Goal: Task Accomplishment & Management: Manage account settings

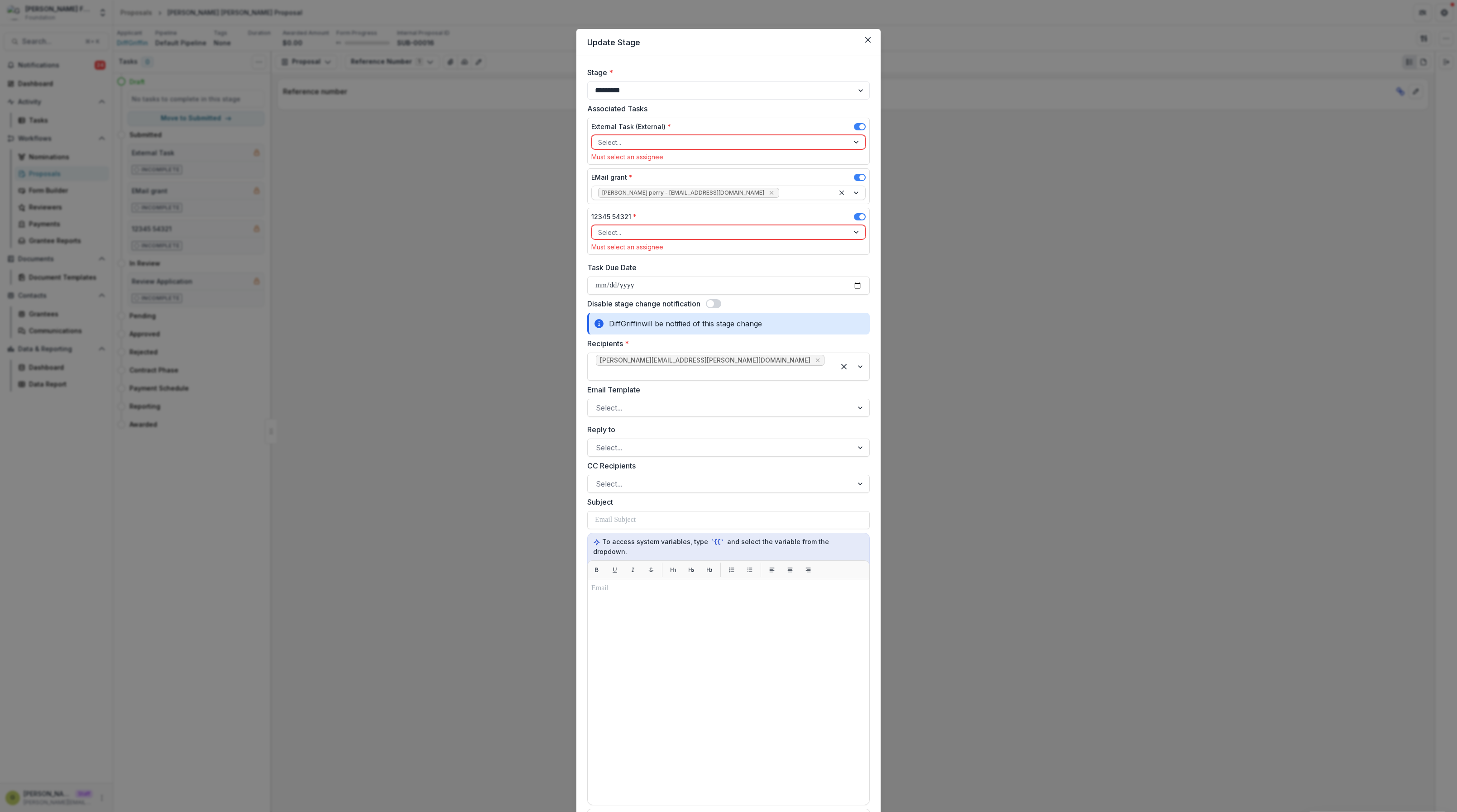
select select "*********"
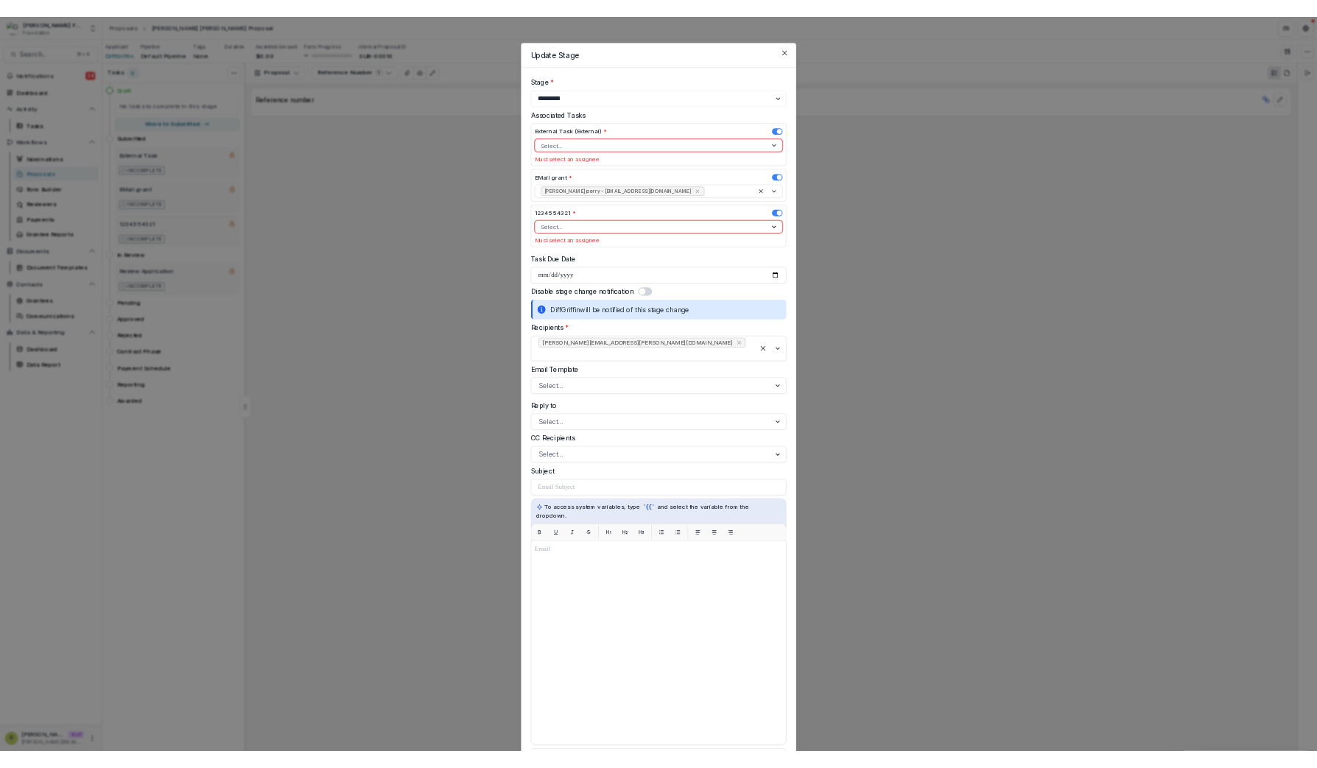
scroll to position [105, 0]
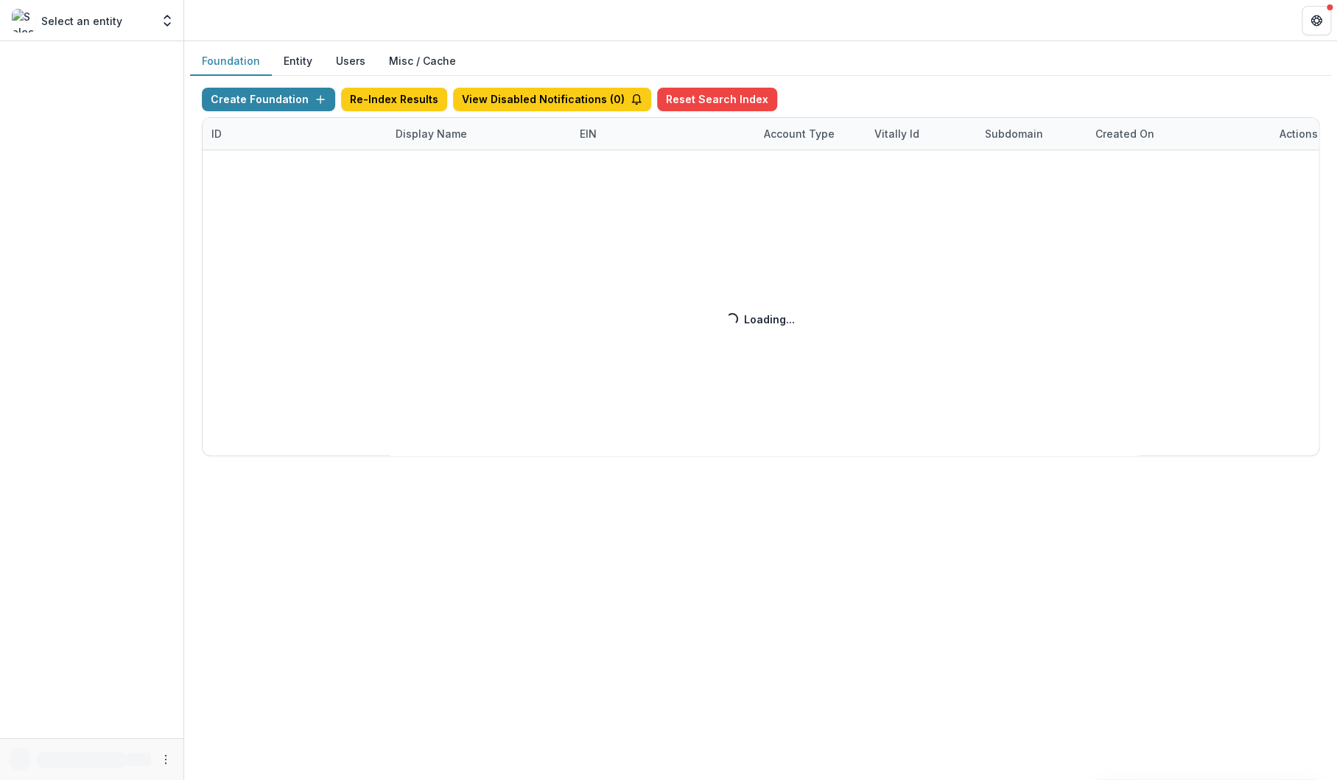
click at [457, 126] on div "Create Foundation Re-Index Results View Disabled Notifications ( 0 ) Reset Sear…" at bounding box center [761, 272] width 1118 height 368
click at [439, 136] on div "Create Foundation Re-Index Results View Disabled Notifications ( 0 ) Reset Sear…" at bounding box center [761, 272] width 1118 height 368
click at [438, 134] on div "Create Foundation Re-Index Results View Disabled Notifications ( 0 ) Reset Sear…" at bounding box center [761, 272] width 1118 height 368
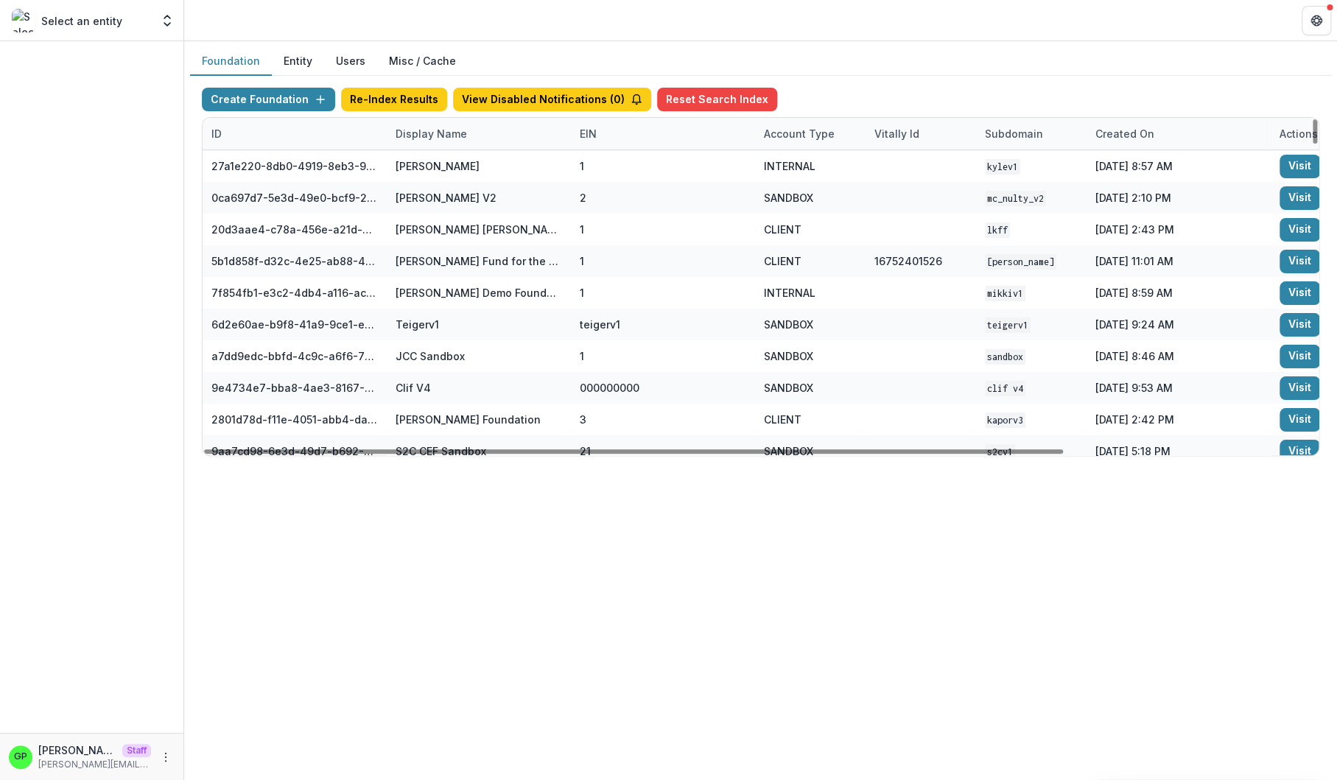
click at [437, 132] on div "Display Name" at bounding box center [431, 133] width 89 height 15
click at [435, 169] on input at bounding box center [478, 167] width 177 height 24
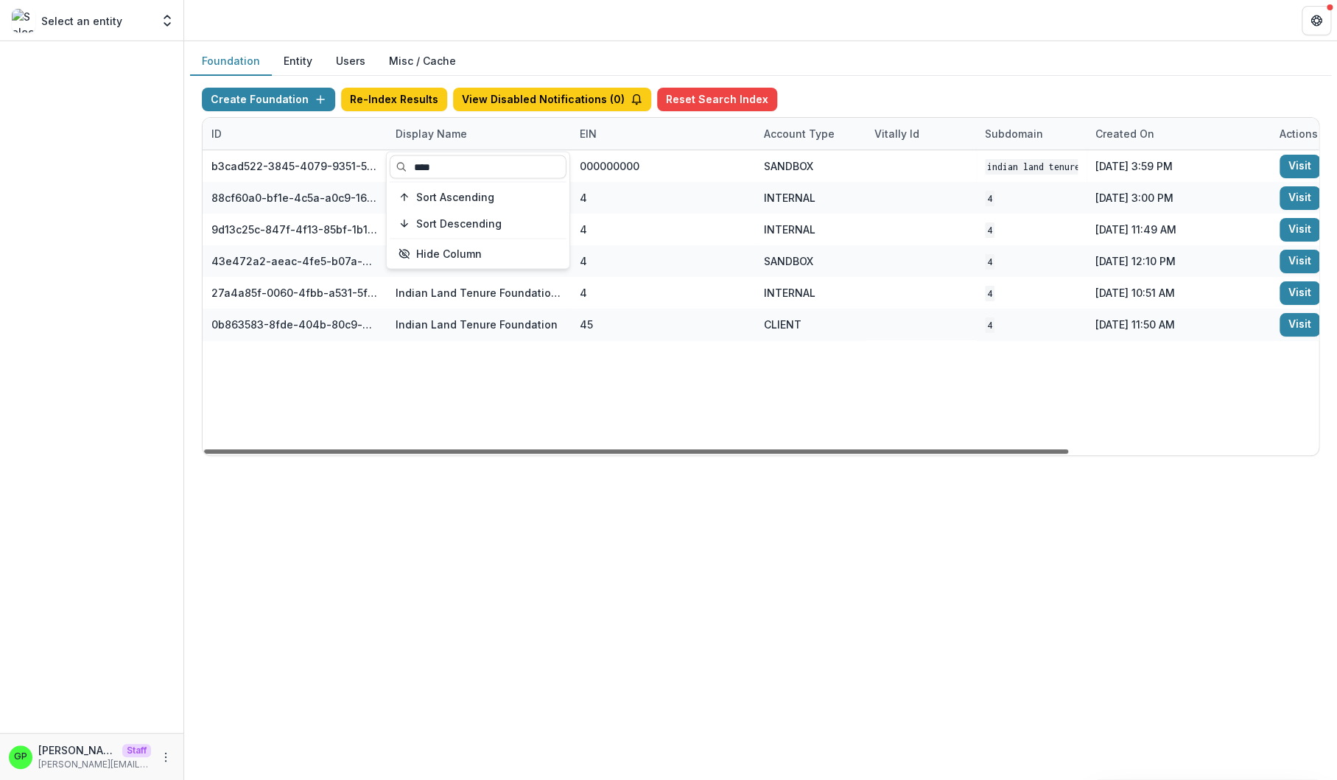
type input "****"
click at [712, 449] on div at bounding box center [636, 451] width 864 height 4
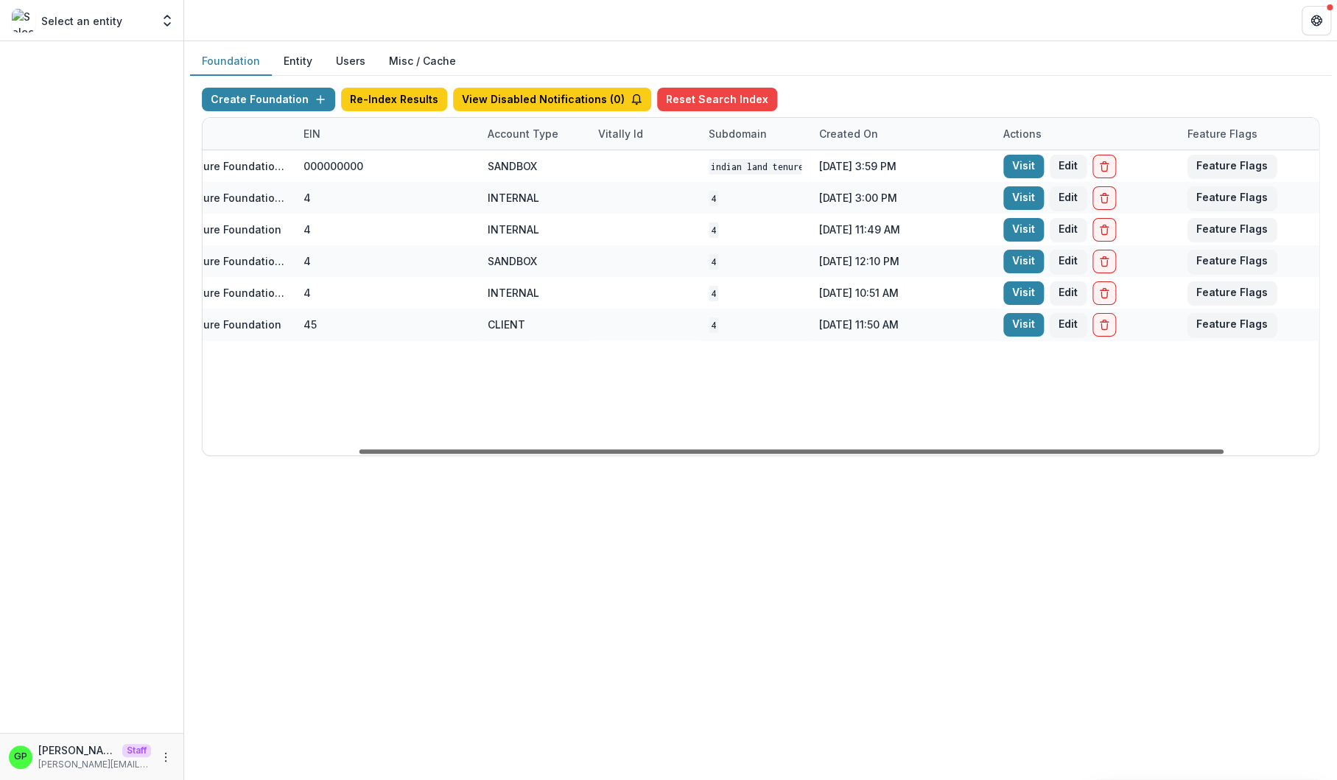
scroll to position [0, 320]
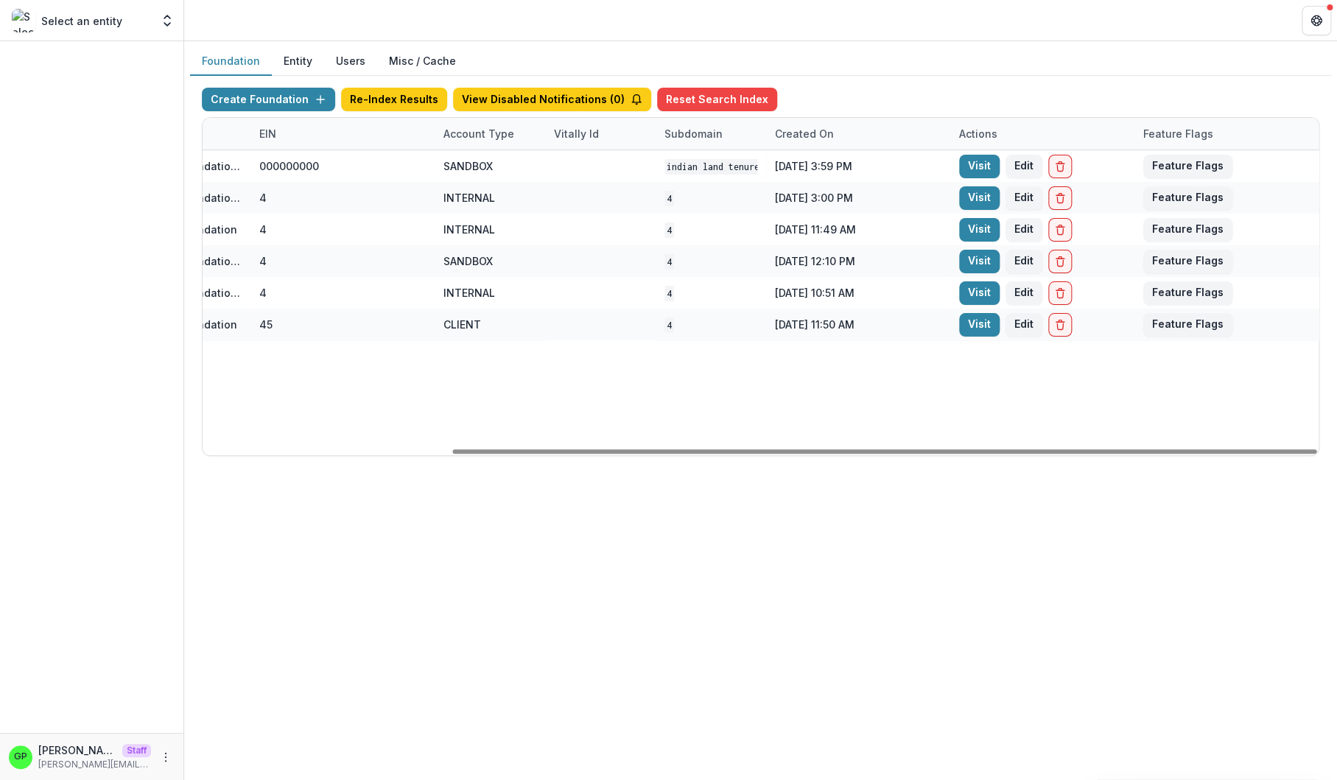
drag, startPoint x: 719, startPoint y: 452, endPoint x: 1089, endPoint y: 415, distance: 371.6
click at [1146, 449] on div at bounding box center [884, 451] width 864 height 4
click at [986, 326] on link "Visit" at bounding box center [979, 325] width 41 height 24
